Goal: Task Accomplishment & Management: Manage account settings

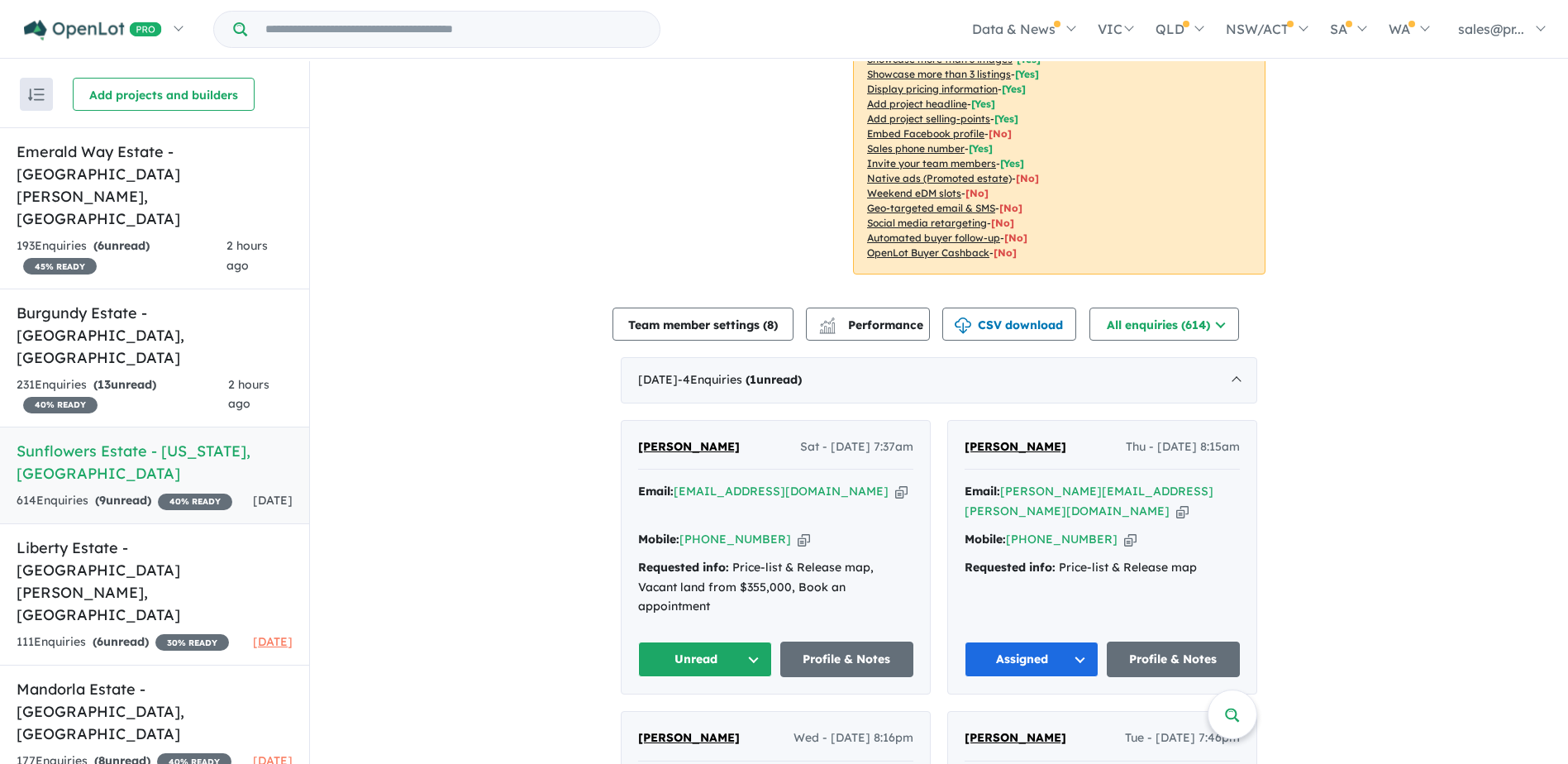
scroll to position [331, 0]
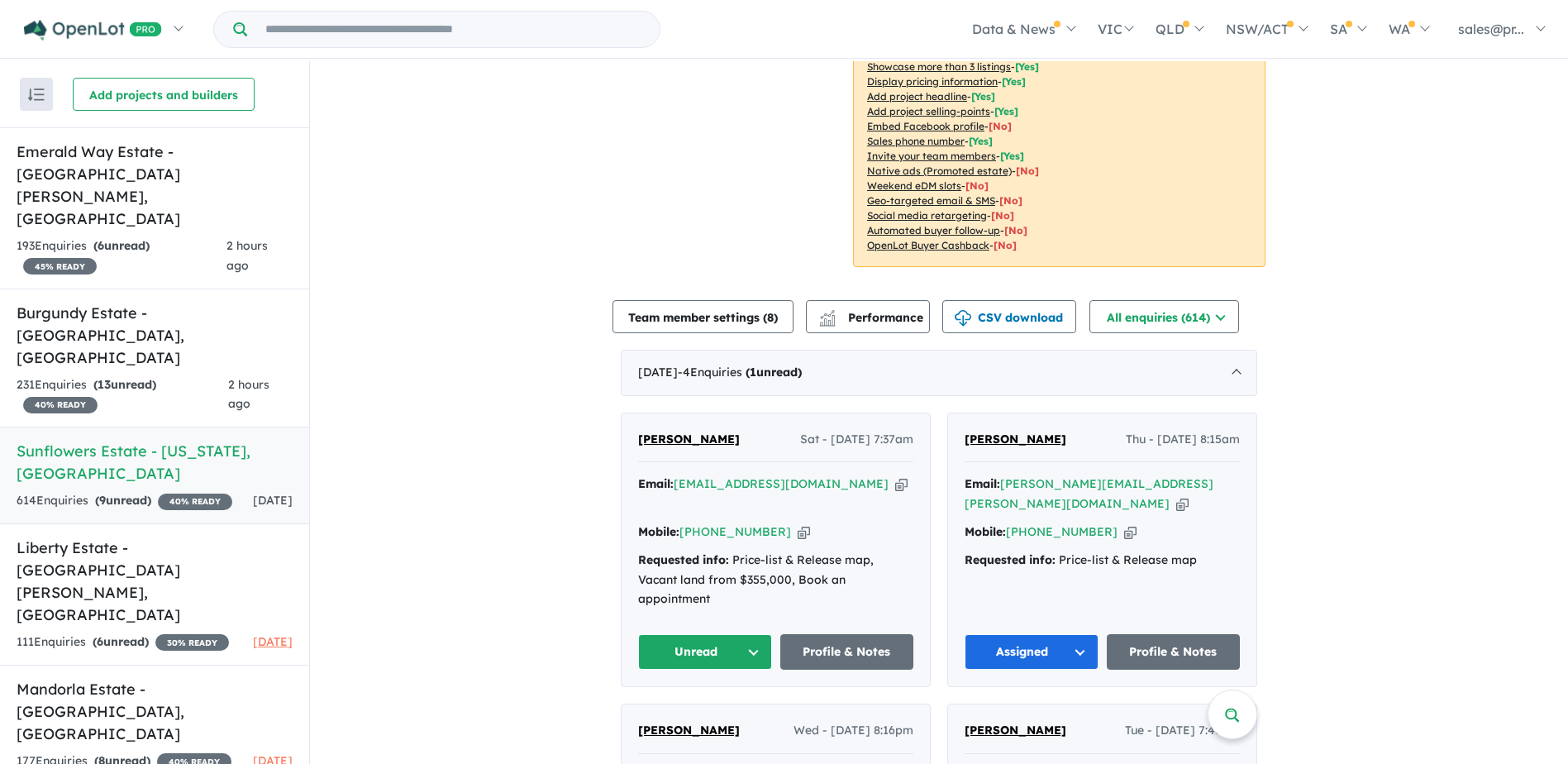
click at [707, 634] on button "Unread" at bounding box center [705, 651] width 134 height 35
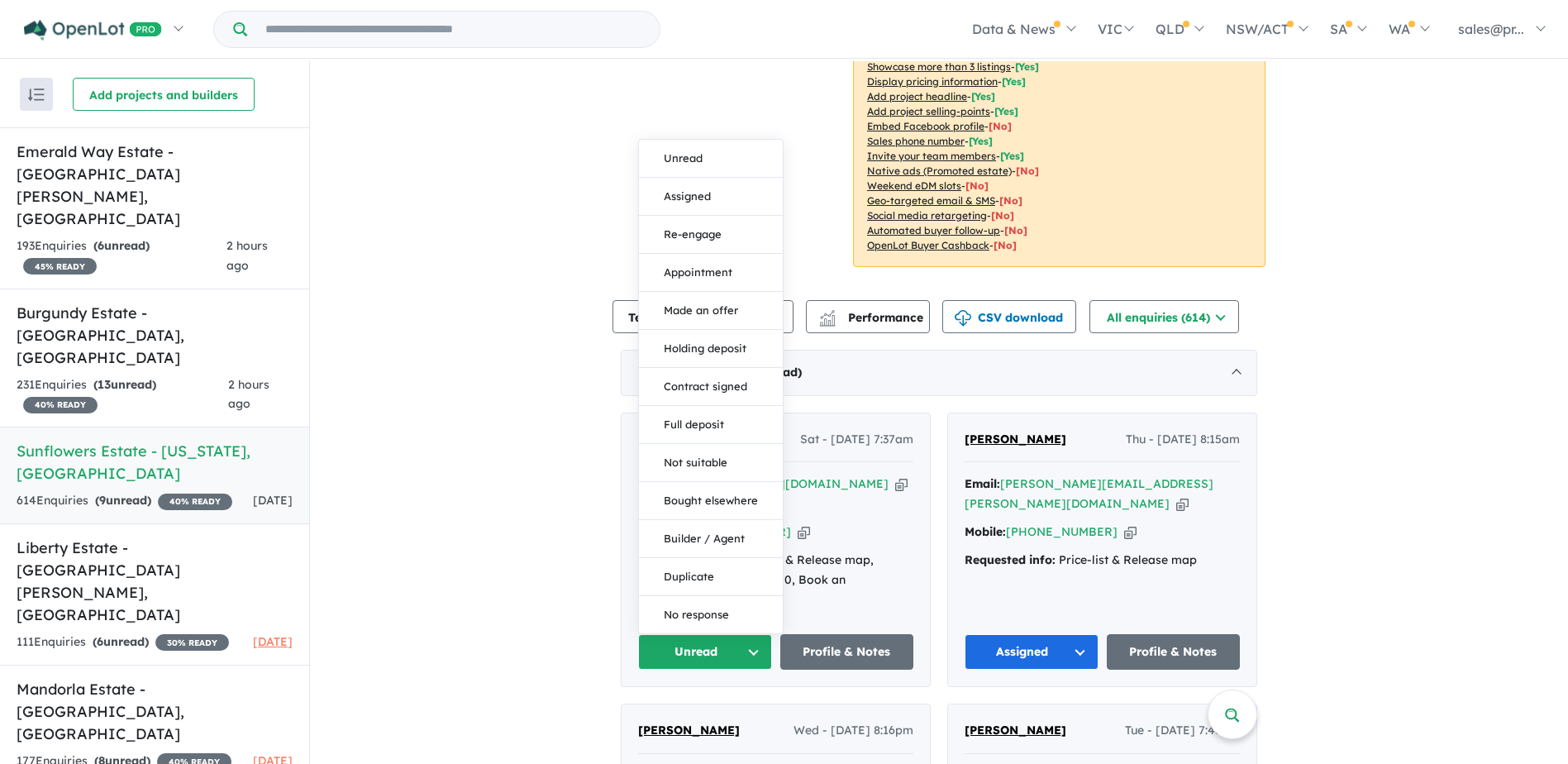
drag, startPoint x: 692, startPoint y: 175, endPoint x: 697, endPoint y: 206, distance: 31.4
click at [692, 177] on button "Assigned" at bounding box center [711, 196] width 144 height 38
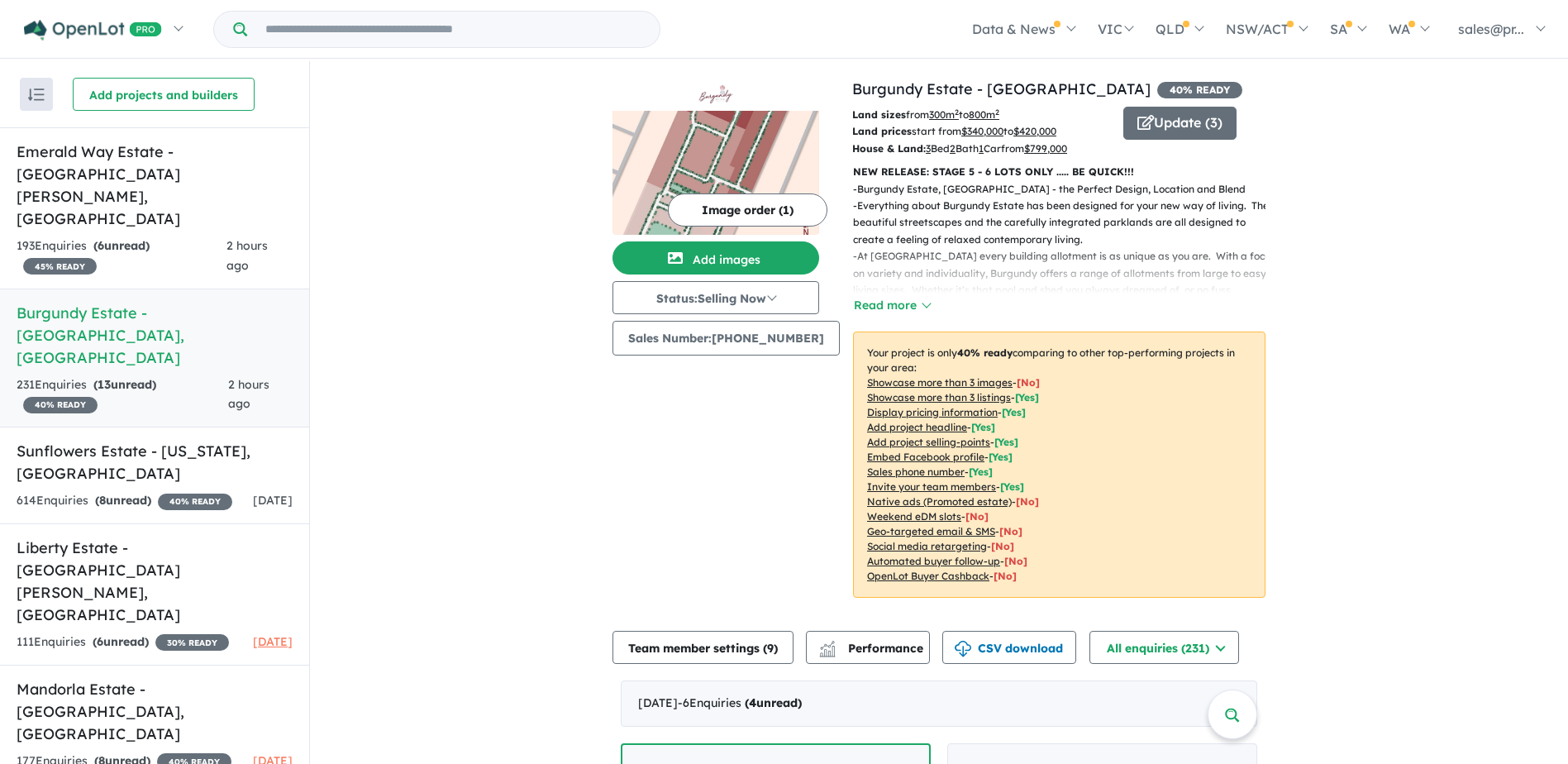
drag, startPoint x: 146, startPoint y: 274, endPoint x: 170, endPoint y: 272, distance: 24.1
click at [146, 301] on h5 "Burgundy Estate - [GEOGRAPHIC_DATA] , [GEOGRAPHIC_DATA]" at bounding box center [154, 335] width 276 height 67
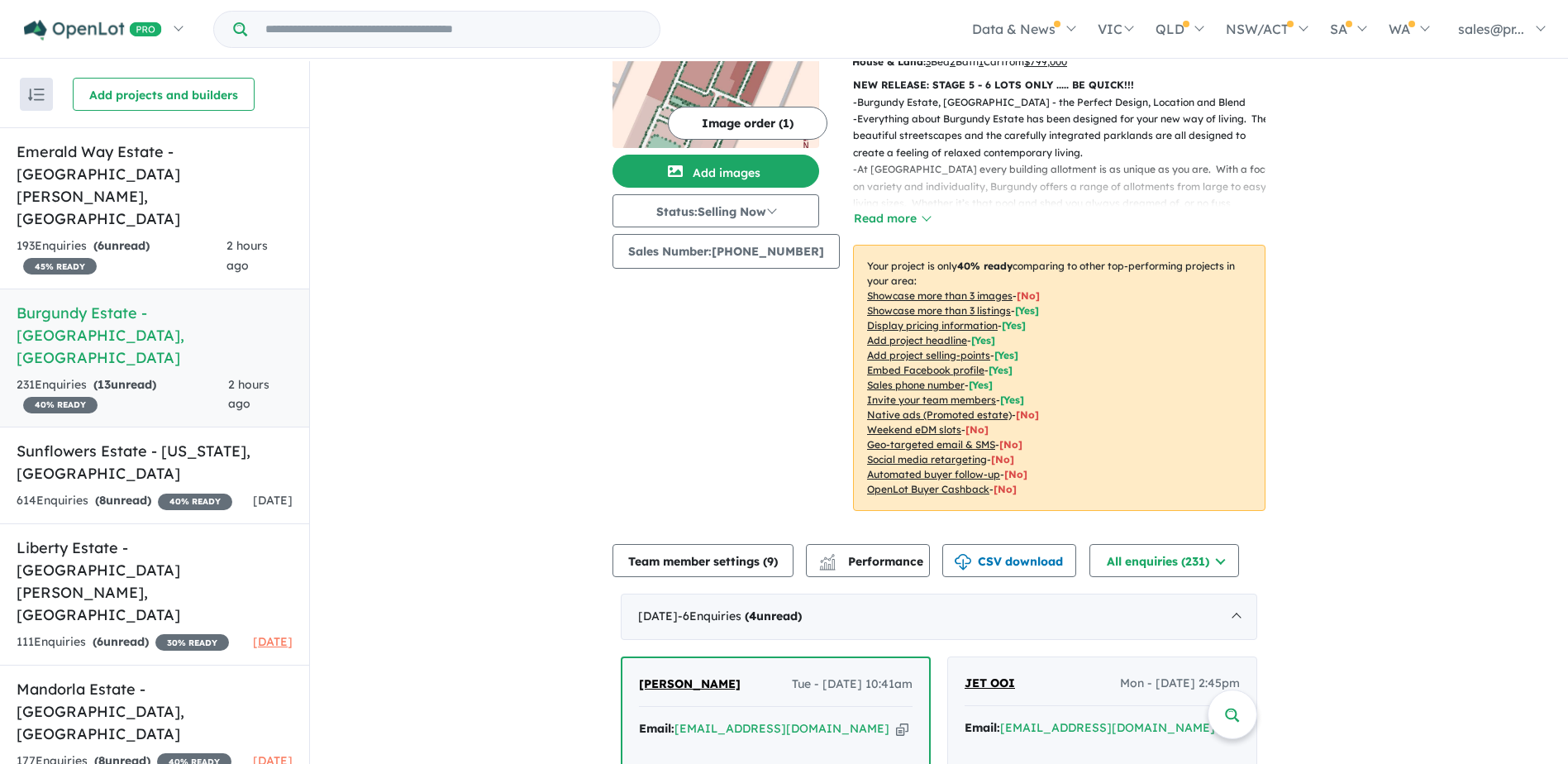
scroll to position [331, 0]
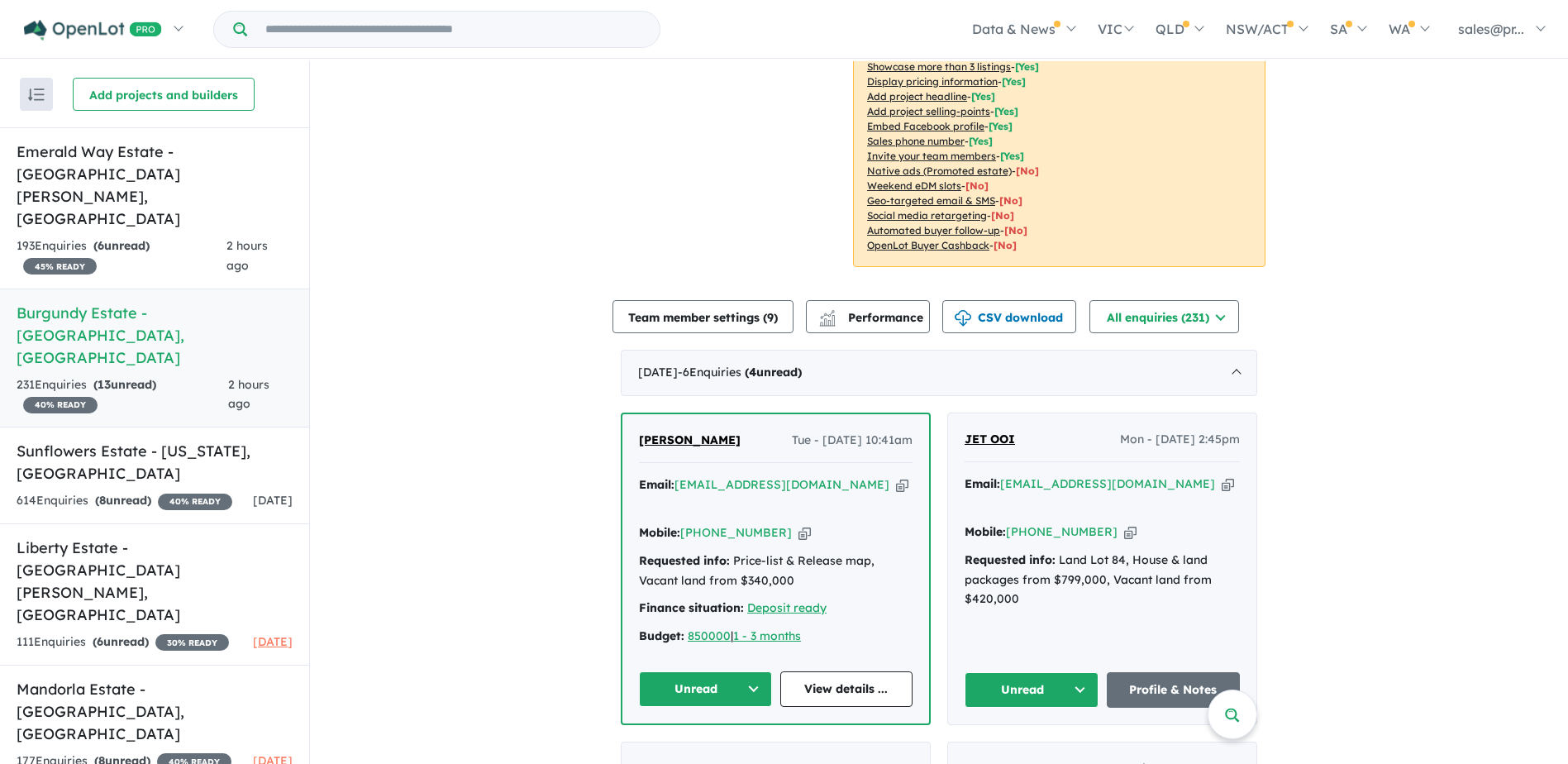
click at [730, 671] on button "Unread" at bounding box center [705, 688] width 133 height 35
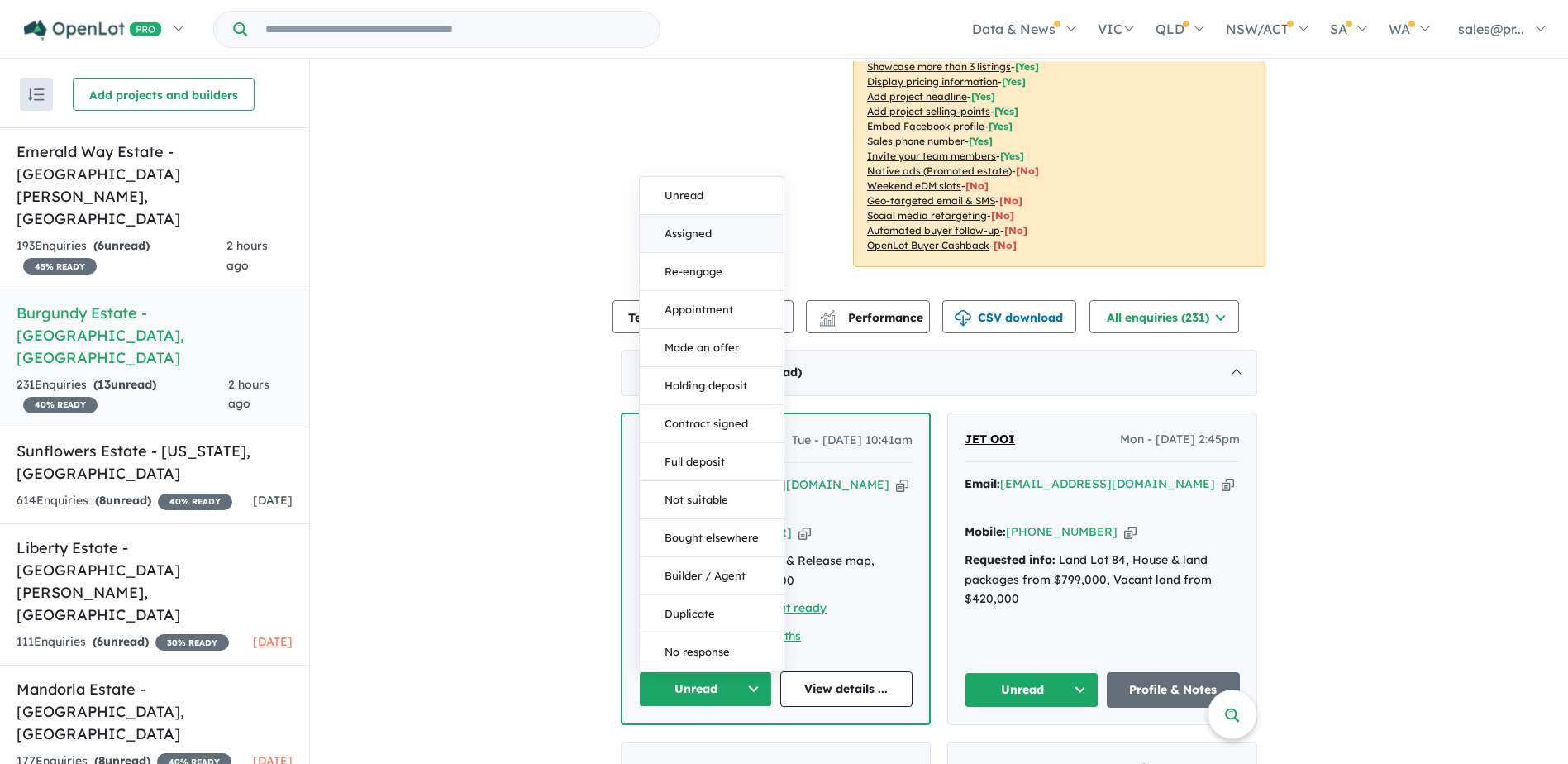
click at [698, 215] on button "Assigned" at bounding box center [712, 234] width 144 height 38
